Goal: Book appointment/travel/reservation

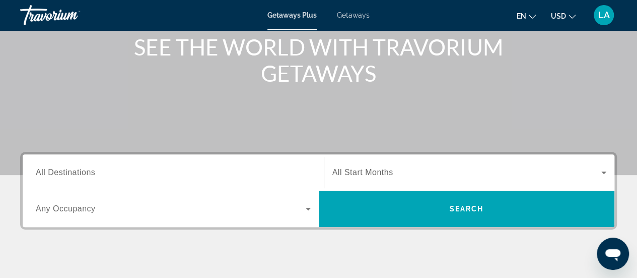
scroll to position [128, 0]
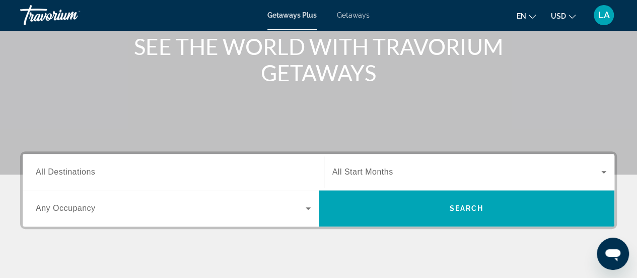
click at [125, 174] on input "Destination All Destinations" at bounding box center [173, 172] width 275 height 12
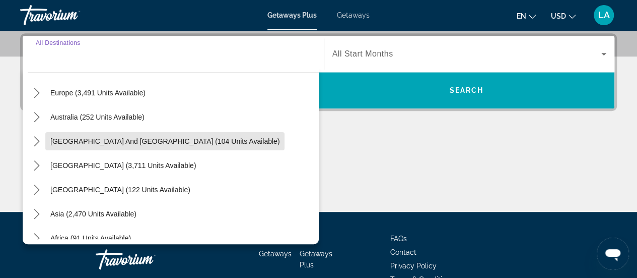
scroll to position [163, 0]
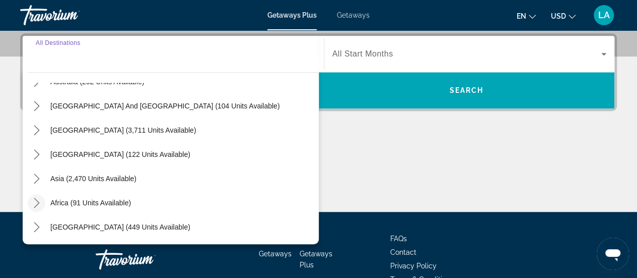
click at [40, 207] on icon "Toggle Africa (91 units available) submenu" at bounding box center [37, 203] width 10 height 10
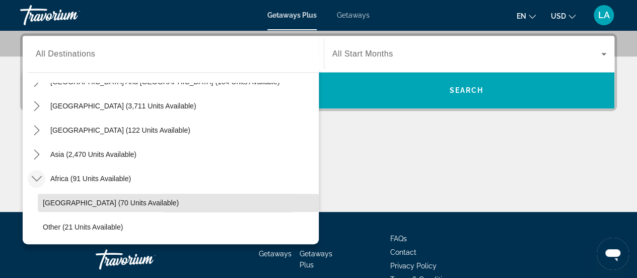
scroll to position [212, 0]
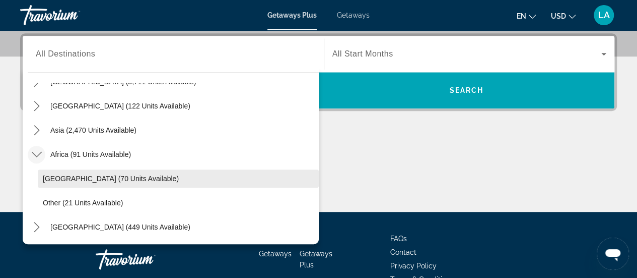
click at [126, 182] on span "Select destination: South Africa (70 units available)" at bounding box center [178, 178] width 281 height 24
type input "**********"
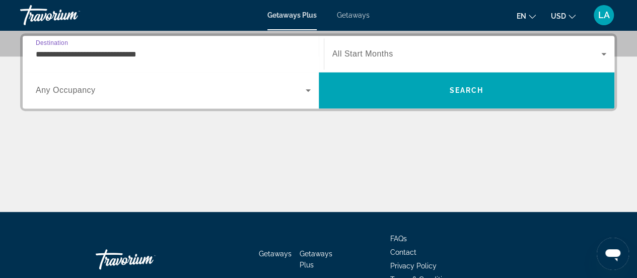
click at [305, 92] on icon "Search widget" at bounding box center [308, 90] width 12 height 12
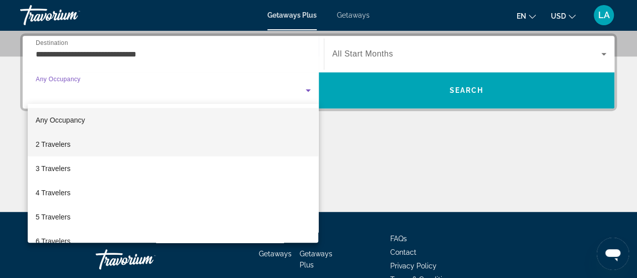
click at [77, 148] on mat-option "2 Travelers" at bounding box center [173, 144] width 291 height 24
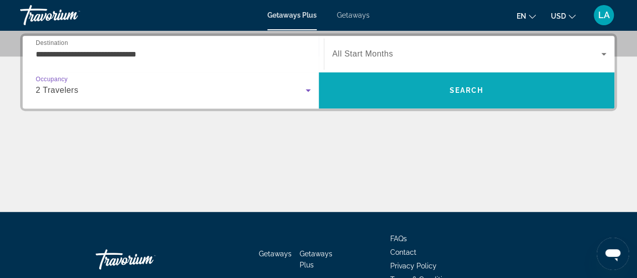
click at [472, 89] on span "Search" at bounding box center [466, 90] width 34 height 8
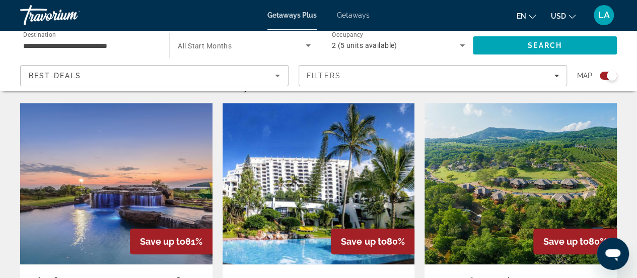
scroll to position [334, 0]
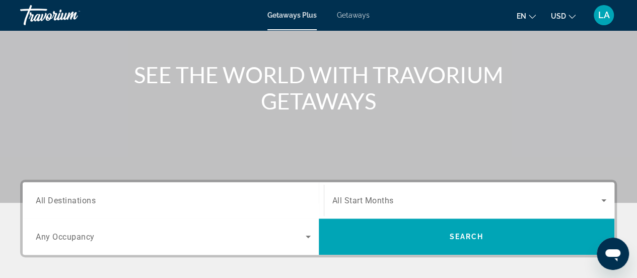
scroll to position [105, 0]
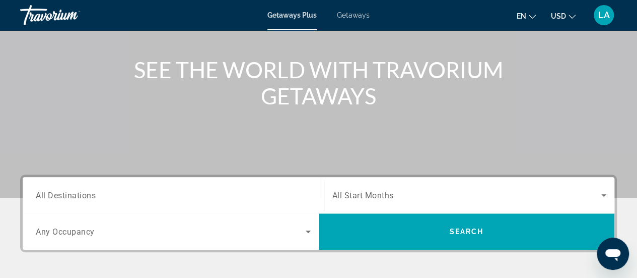
click at [117, 197] on input "Destination All Destinations" at bounding box center [173, 195] width 275 height 12
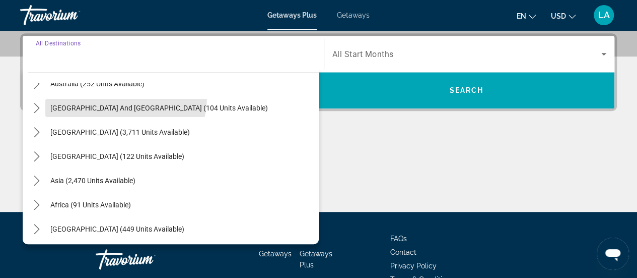
scroll to position [163, 0]
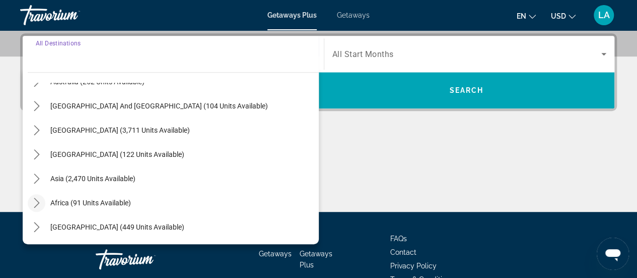
click at [35, 207] on icon "Toggle Africa (91 units available) submenu" at bounding box center [37, 203] width 10 height 10
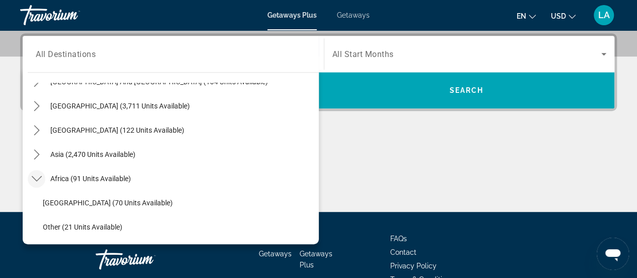
scroll to position [212, 0]
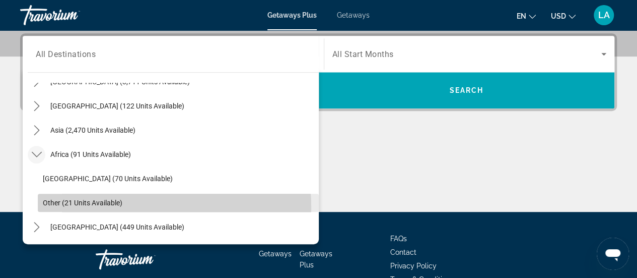
click at [122, 207] on span "Select destination: Other (21 units available)" at bounding box center [178, 202] width 281 height 24
type input "**********"
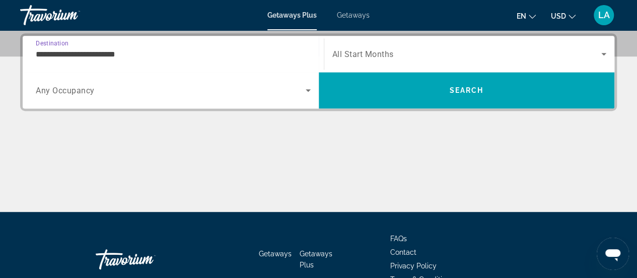
click at [308, 90] on icon "Search widget" at bounding box center [308, 90] width 5 height 3
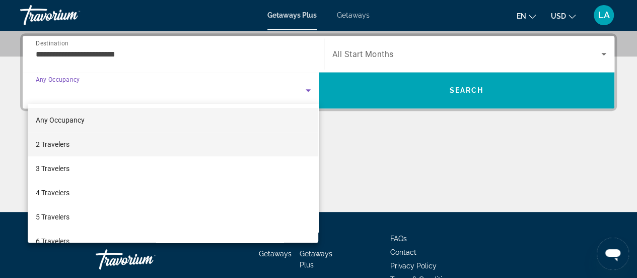
click at [92, 150] on mat-option "2 Travelers" at bounding box center [173, 144] width 291 height 24
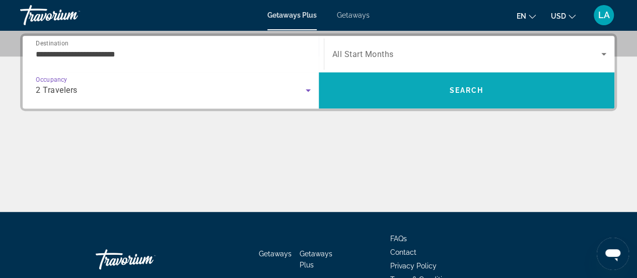
click at [477, 91] on span "Search" at bounding box center [466, 90] width 34 height 8
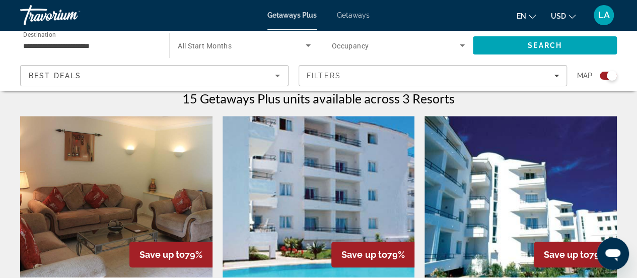
scroll to position [322, 0]
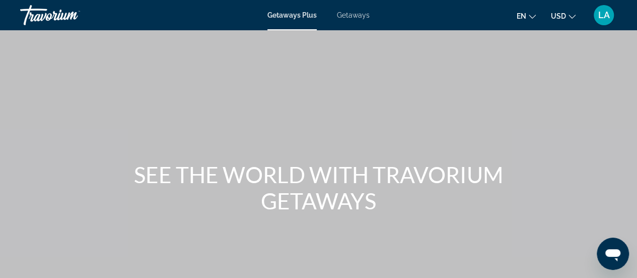
click at [360, 22] on div "Getaways Plus Getaways en English Español Français Italiano Português русский U…" at bounding box center [318, 15] width 637 height 26
click at [355, 18] on span "Getaways" at bounding box center [353, 15] width 33 height 8
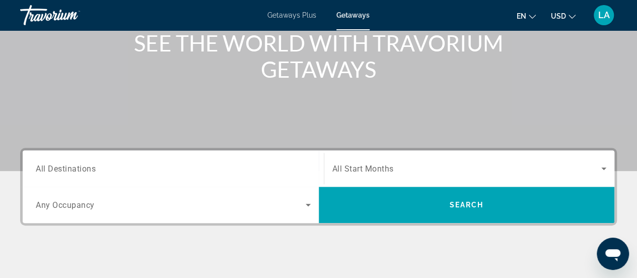
scroll to position [137, 0]
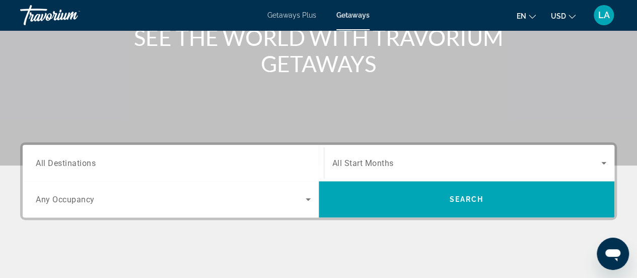
click at [114, 163] on input "Destination All Destinations" at bounding box center [173, 163] width 275 height 12
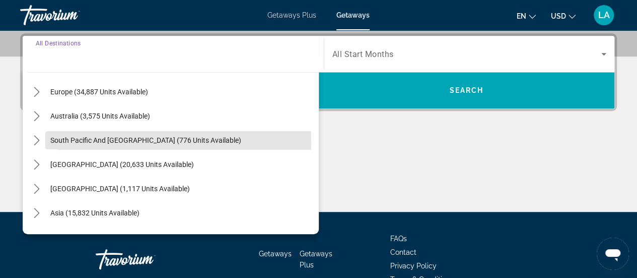
scroll to position [161, 0]
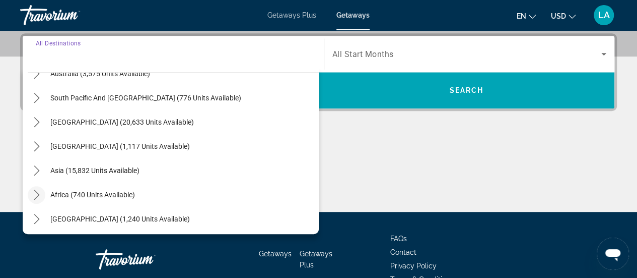
click at [34, 195] on icon "Toggle Africa (740 units available) submenu" at bounding box center [37, 194] width 10 height 10
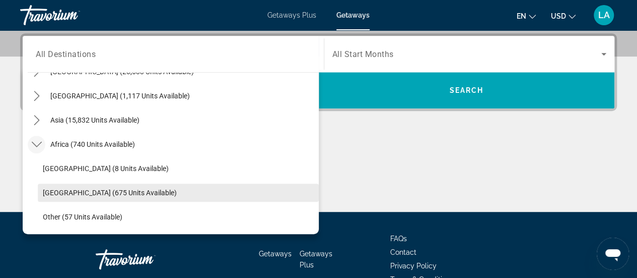
click at [135, 199] on span "Select destination: South Africa (675 units available)" at bounding box center [178, 192] width 281 height 24
type input "**********"
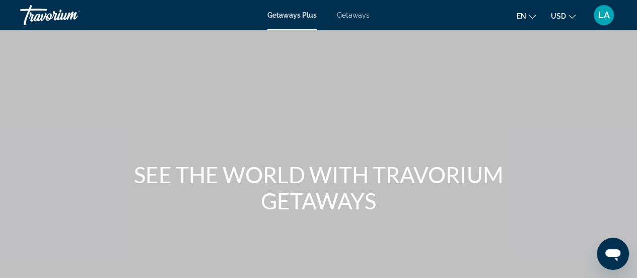
click at [361, 15] on span "Getaways" at bounding box center [353, 15] width 33 height 8
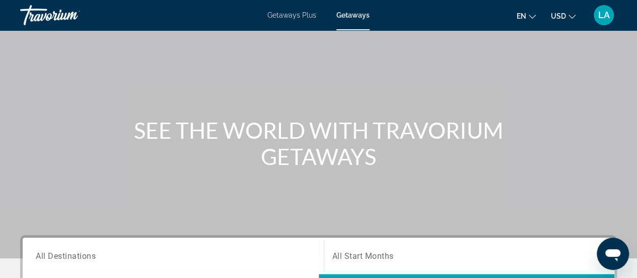
scroll to position [116, 0]
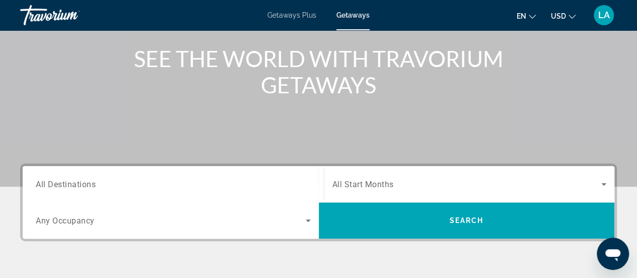
click at [117, 185] on input "Destination All Destinations" at bounding box center [173, 184] width 275 height 12
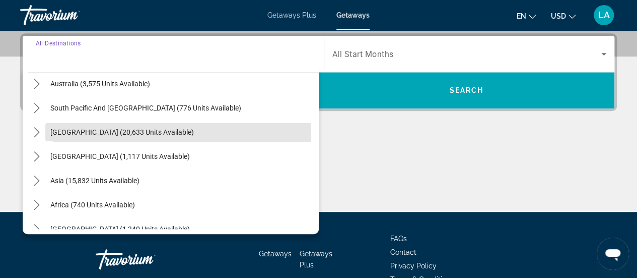
scroll to position [163, 0]
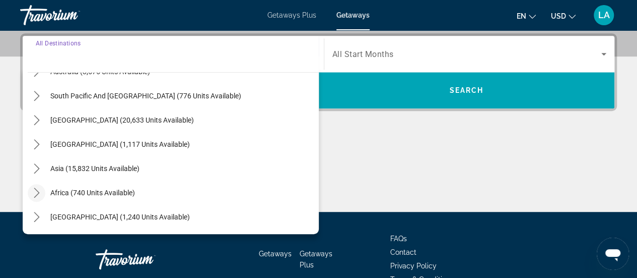
click at [35, 192] on icon "Toggle Africa (740 units available) submenu" at bounding box center [37, 192] width 10 height 10
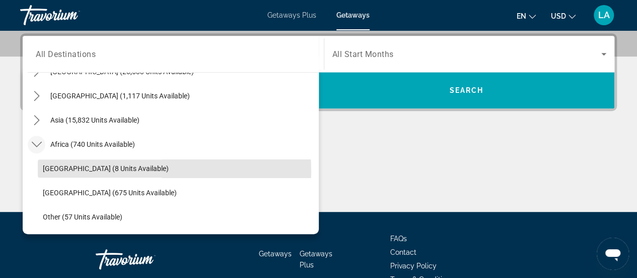
click at [108, 170] on span "[GEOGRAPHIC_DATA] (8 units available)" at bounding box center [106, 168] width 126 height 8
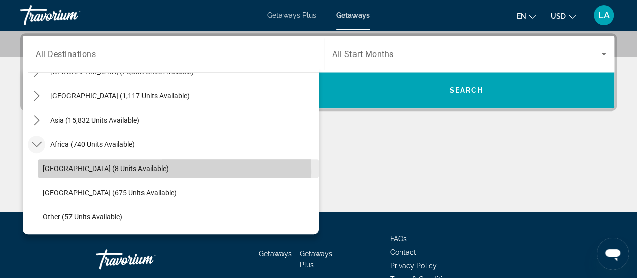
type input "**********"
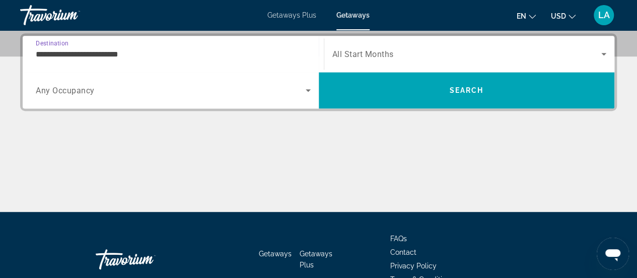
click at [308, 90] on icon "Search widget" at bounding box center [308, 90] width 5 height 3
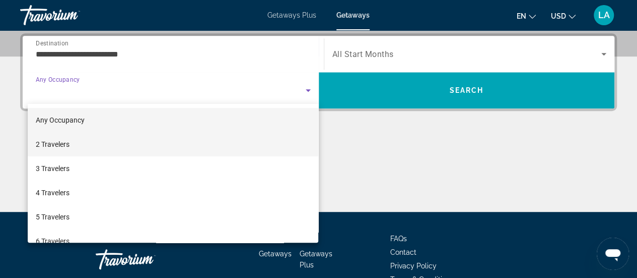
click at [81, 147] on mat-option "2 Travelers" at bounding box center [173, 144] width 291 height 24
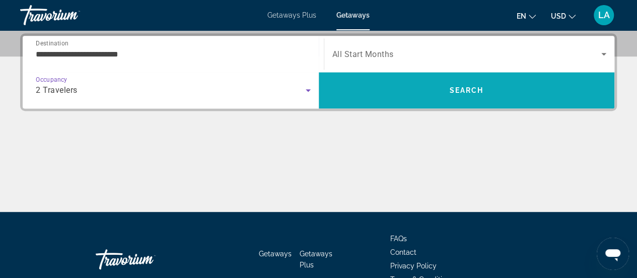
click at [487, 94] on span "Search" at bounding box center [467, 90] width 296 height 24
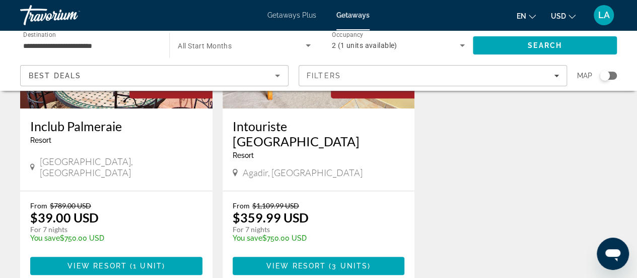
scroll to position [184, 0]
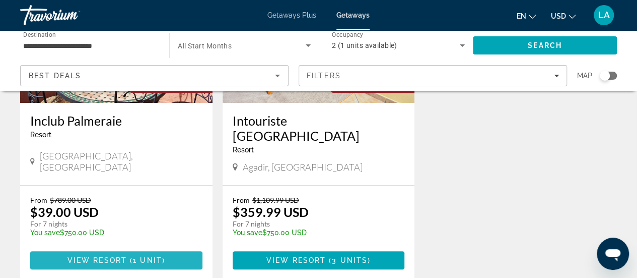
click at [145, 256] on span "1 unit" at bounding box center [147, 260] width 29 height 8
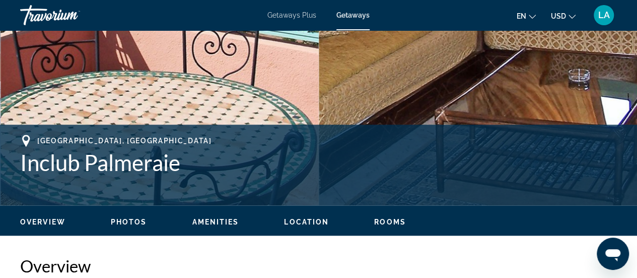
scroll to position [314, 0]
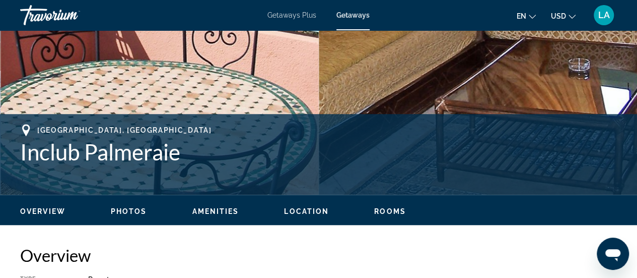
click at [121, 209] on span "Photos" at bounding box center [129, 211] width 36 height 8
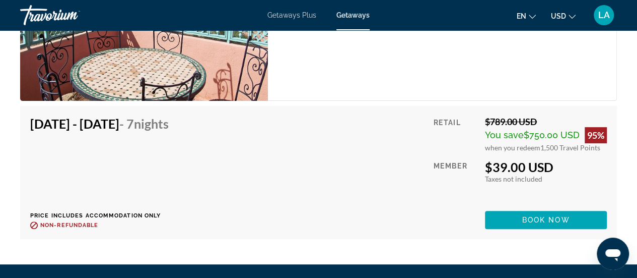
scroll to position [1991, 0]
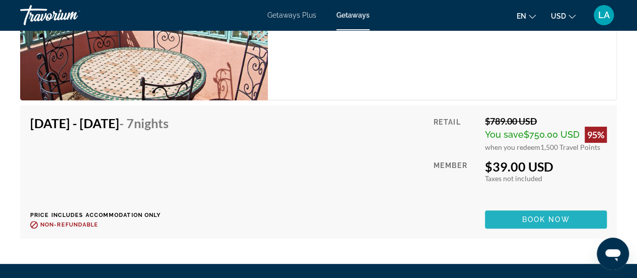
click at [557, 218] on span "Book now" at bounding box center [547, 219] width 48 height 8
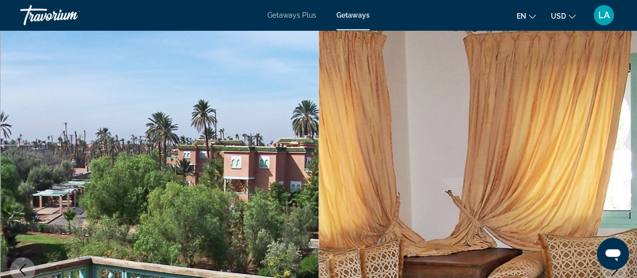
click at [537, 188] on img "Main content" at bounding box center [478, 269] width 319 height 479
